Goal: Information Seeking & Learning: Learn about a topic

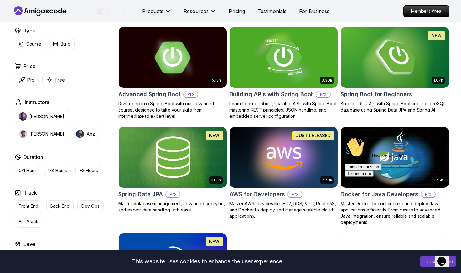
scroll to position [166, 0]
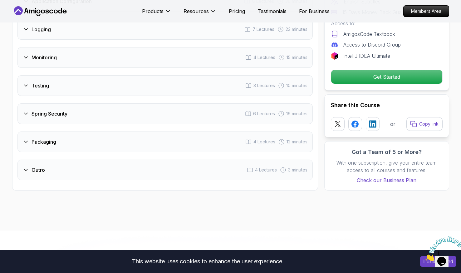
scroll to position [1108, 0]
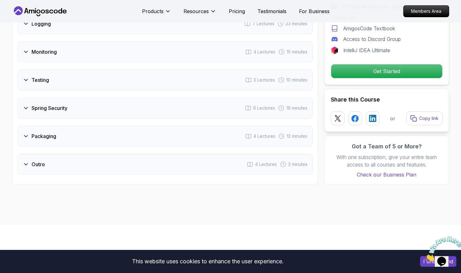
click at [147, 154] on div "Outro 4 Lectures 3 minutes" at bounding box center [164, 164] width 295 height 21
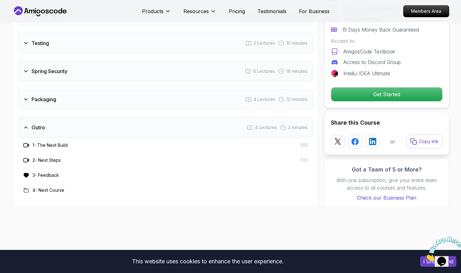
scroll to position [1100, 0]
click at [89, 89] on div "Packaging 4 Lectures 12 minutes" at bounding box center [164, 99] width 295 height 21
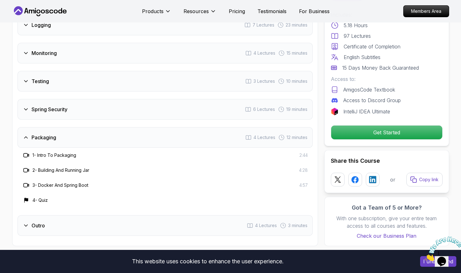
scroll to position [1058, 0]
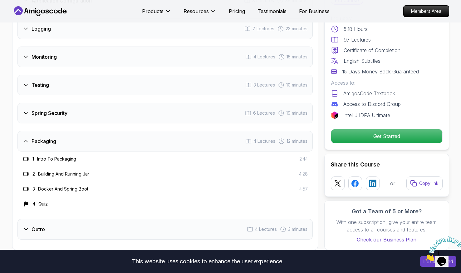
click at [75, 103] on div "Spring Security 6 Lectures 19 minutes" at bounding box center [164, 113] width 295 height 21
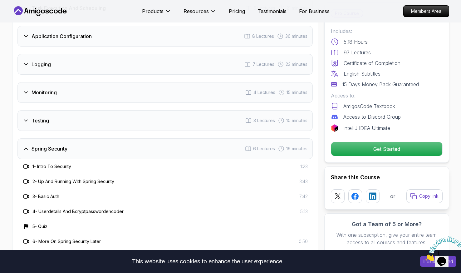
scroll to position [1022, 0]
click at [74, 111] on div "Testing 3 Lectures 10 minutes" at bounding box center [164, 121] width 295 height 21
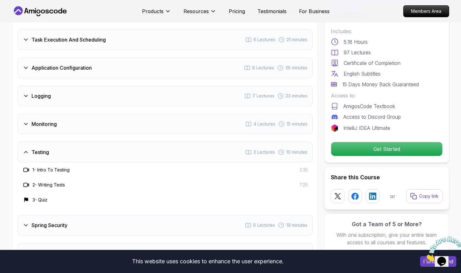
scroll to position [991, 0]
click at [129, 114] on div "Monitoring 4 Lectures 15 minutes" at bounding box center [164, 124] width 295 height 21
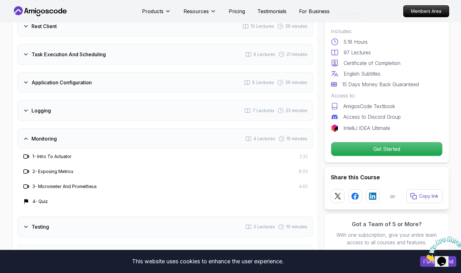
scroll to position [976, 0]
click at [112, 106] on div "Intro 3 Lectures 1 minute Java Bean Validation 9 Lectures 27 minutes Exception …" at bounding box center [164, 112] width 295 height 417
click at [112, 102] on div "Logging 7 Lectures 23 minutes" at bounding box center [164, 110] width 295 height 21
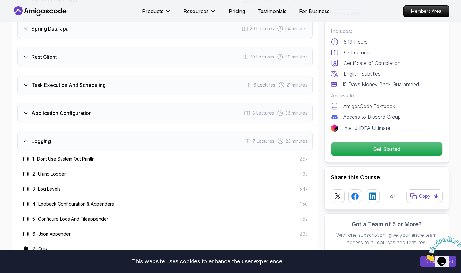
scroll to position [945, 0]
click at [86, 110] on h3 "Application Configuration" at bounding box center [61, 113] width 60 height 7
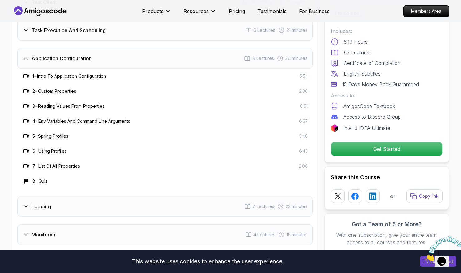
scroll to position [1001, 0]
click at [61, 118] on h3 "4 - Env Variables And Command Line Arguments" at bounding box center [81, 121] width 98 height 6
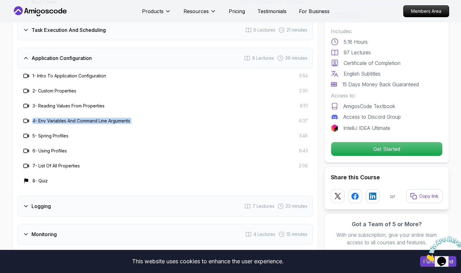
click at [61, 118] on h3 "4 - Env Variables And Command Line Arguments" at bounding box center [81, 121] width 98 height 6
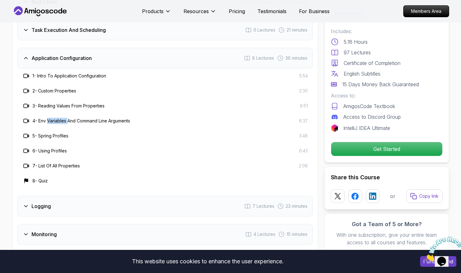
click at [61, 118] on h3 "4 - Env Variables And Command Line Arguments" at bounding box center [81, 121] width 98 height 6
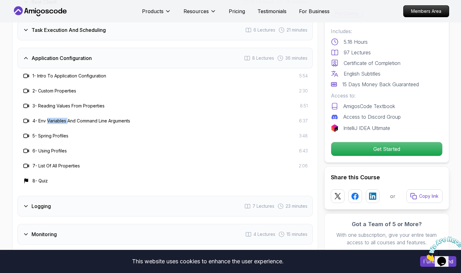
click at [61, 118] on h3 "4 - Env Variables And Command Line Arguments" at bounding box center [81, 121] width 98 height 6
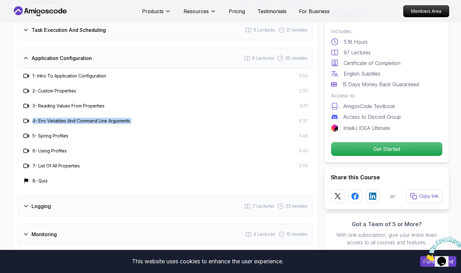
click at [61, 118] on h3 "4 - Env Variables And Command Line Arguments" at bounding box center [81, 121] width 98 height 6
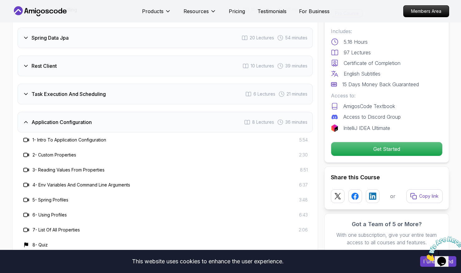
scroll to position [936, 0]
click at [69, 84] on div "Task Execution And Scheduling 6 Lectures 21 minutes" at bounding box center [164, 94] width 295 height 21
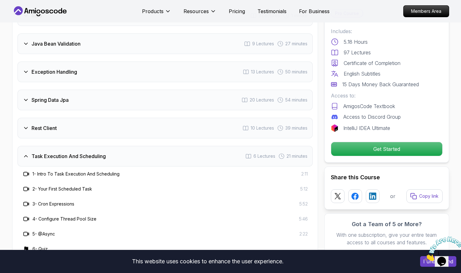
scroll to position [874, 0]
drag, startPoint x: 6, startPoint y: 137, endPoint x: 7, endPoint y: 124, distance: 12.5
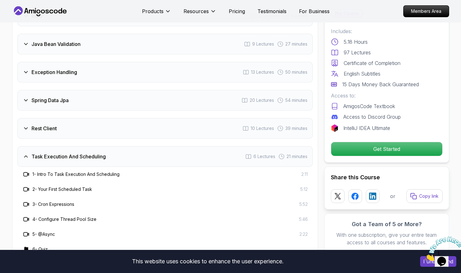
click at [16, 140] on div "Course Curriculum 13 Sections 97 Lectures 5.18 hours of content Intro 3 Lecture…" at bounding box center [165, 213] width 306 height 500
drag, startPoint x: 16, startPoint y: 140, endPoint x: 63, endPoint y: 144, distance: 47.3
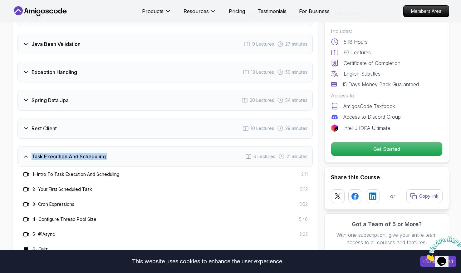
click at [177, 118] on div "Rest Client 10 Lectures 39 minutes" at bounding box center [164, 128] width 295 height 21
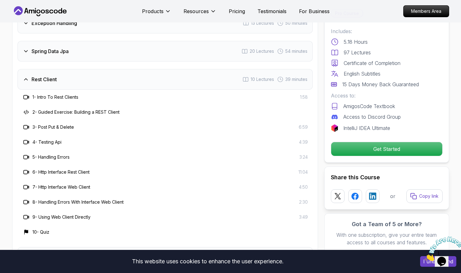
scroll to position [924, 0]
click at [75, 109] on h3 "2 - Guided Exercise: Building a REST Client" at bounding box center [75, 112] width 87 height 6
drag, startPoint x: 75, startPoint y: 96, endPoint x: 129, endPoint y: 94, distance: 54.0
click at [129, 108] on div "2 - Guided Exercise: Building a REST Client" at bounding box center [164, 111] width 285 height 7
drag, startPoint x: 129, startPoint y: 94, endPoint x: 103, endPoint y: 97, distance: 26.7
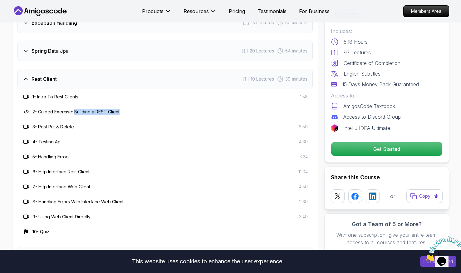
click at [103, 109] on h3 "2 - Guided Exercise: Building a REST Client" at bounding box center [75, 112] width 87 height 6
click at [60, 168] on h3 "6 - Http Interface Rest Client" at bounding box center [60, 171] width 57 height 6
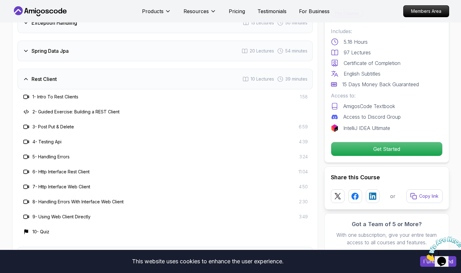
scroll to position [859, 0]
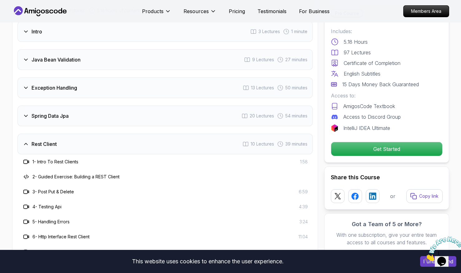
click at [122, 105] on div "Spring Data Jpa 20 Lectures 54 minutes" at bounding box center [164, 115] width 295 height 21
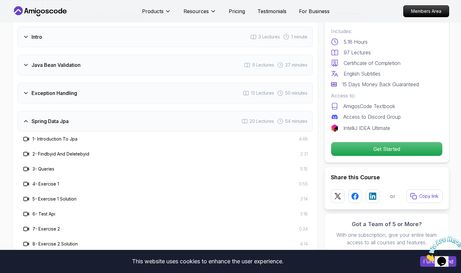
scroll to position [844, 0]
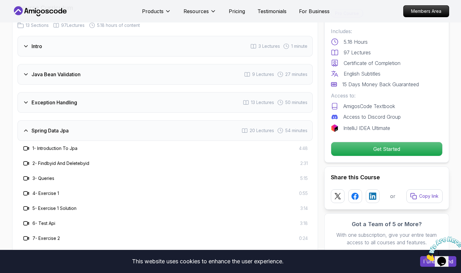
click at [65, 99] on h3 "Exception Handling" at bounding box center [54, 102] width 46 height 7
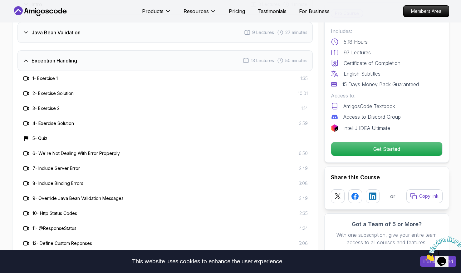
scroll to position [888, 0]
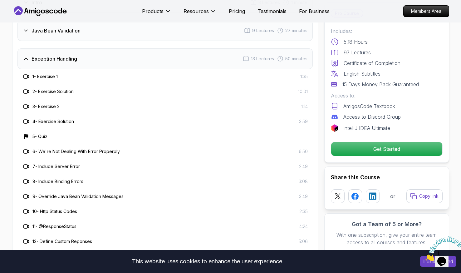
click at [67, 253] on h3 "13 - @ControllerAdvice And @ExceptionHandler" at bounding box center [81, 256] width 98 height 6
click at [424, 256] on icon "Close" at bounding box center [424, 258] width 0 height 5
click at [423, 262] on button "I understand" at bounding box center [438, 261] width 36 height 11
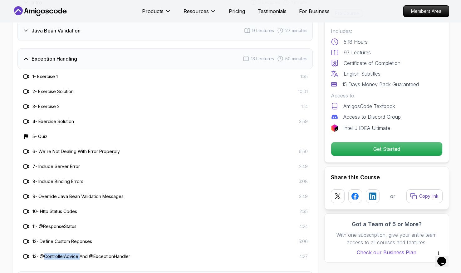
scroll to position [840, 0]
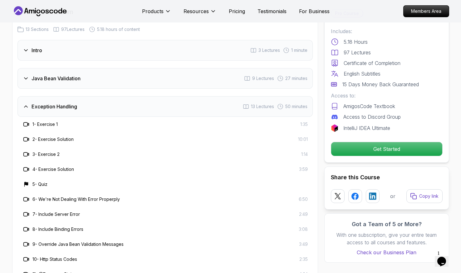
click at [175, 195] on div "6 - We're Not Dealing With Error Properply 6:50" at bounding box center [164, 198] width 285 height 7
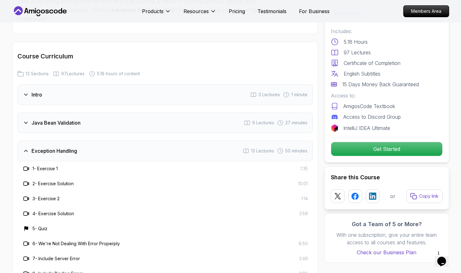
scroll to position [795, 0]
click at [106, 113] on div "Java Bean Validation 9 Lectures 27 minutes" at bounding box center [164, 123] width 295 height 21
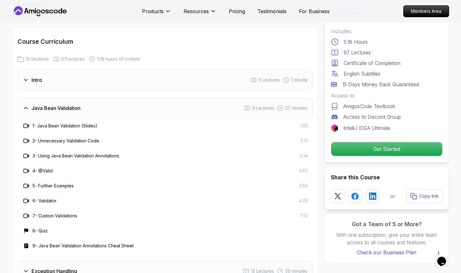
scroll to position [812, 0]
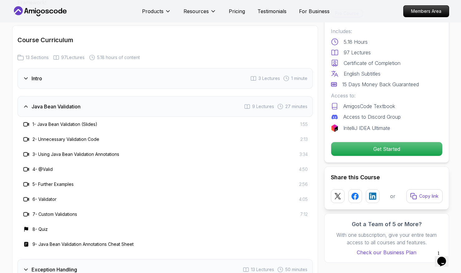
click at [100, 151] on h3 "3 - Using Java Bean Validation Annotations" at bounding box center [75, 154] width 87 height 6
drag, startPoint x: 100, startPoint y: 139, endPoint x: 90, endPoint y: 126, distance: 16.7
click at [90, 136] on h3 "2 - Unnecessary Validation Code" at bounding box center [65, 139] width 67 height 6
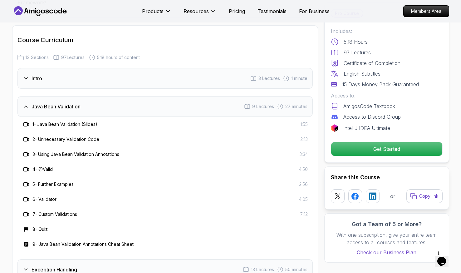
click at [51, 196] on h3 "6 - Validator" at bounding box center [44, 199] width 24 height 6
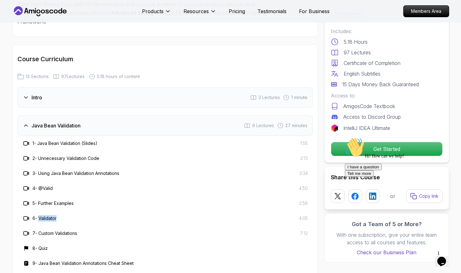
scroll to position [793, 0]
click at [217, 87] on div "Intro 3 Lectures 1 minute" at bounding box center [164, 97] width 295 height 21
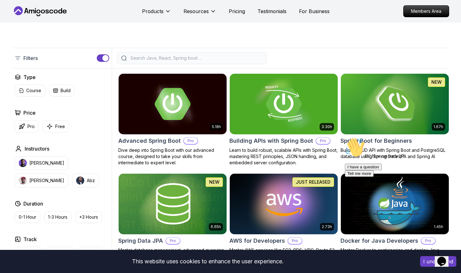
scroll to position [114, 0]
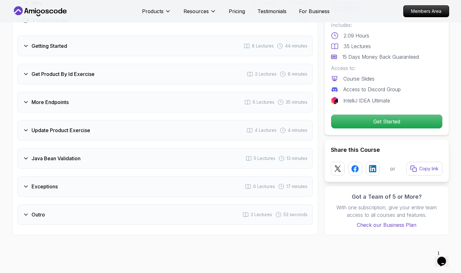
scroll to position [813, 0]
